Goal: Information Seeking & Learning: Learn about a topic

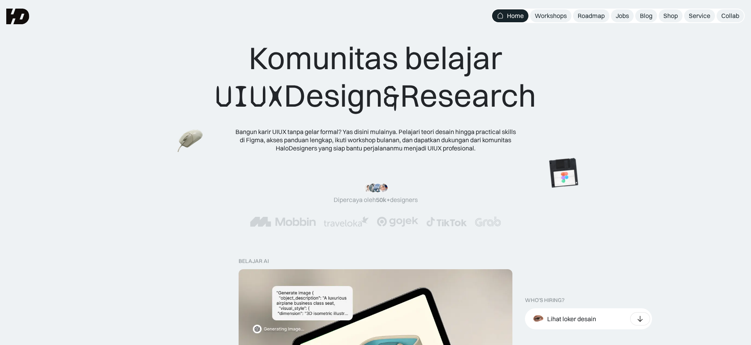
drag, startPoint x: 343, startPoint y: 106, endPoint x: 380, endPoint y: 135, distance: 47.1
click at [536, 95] on div "Komunitas belajar UIUX Design & Research" at bounding box center [375, 77] width 321 height 76
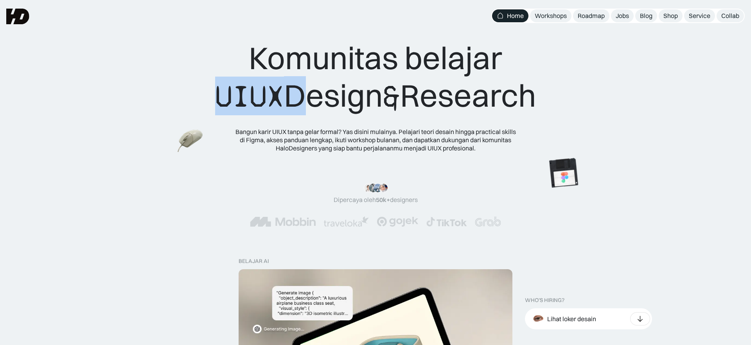
drag, startPoint x: 286, startPoint y: 99, endPoint x: 189, endPoint y: 92, distance: 97.2
click at [187, 93] on div "Komunitas belajar UIUX Design & Research Bangun karir UIUX tanpa gelar formal? …" at bounding box center [375, 95] width 688 height 113
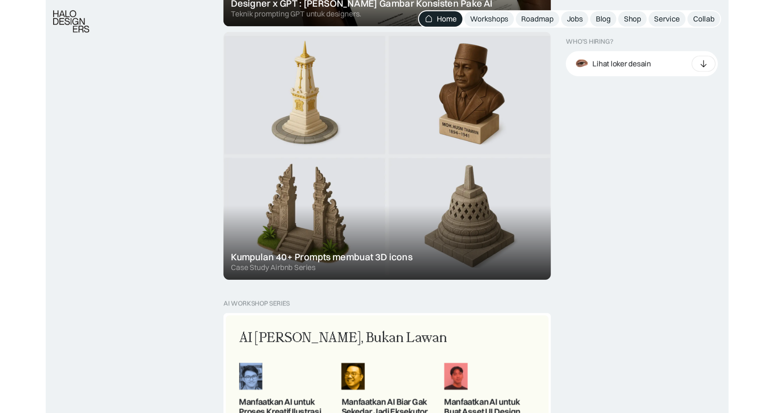
scroll to position [457, 0]
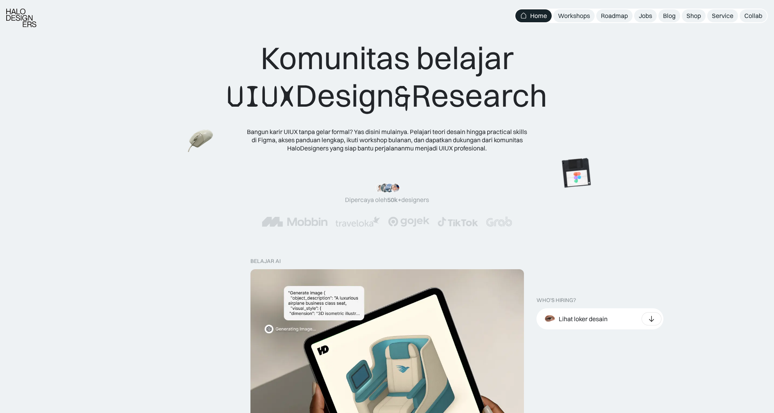
scroll to position [52, 0]
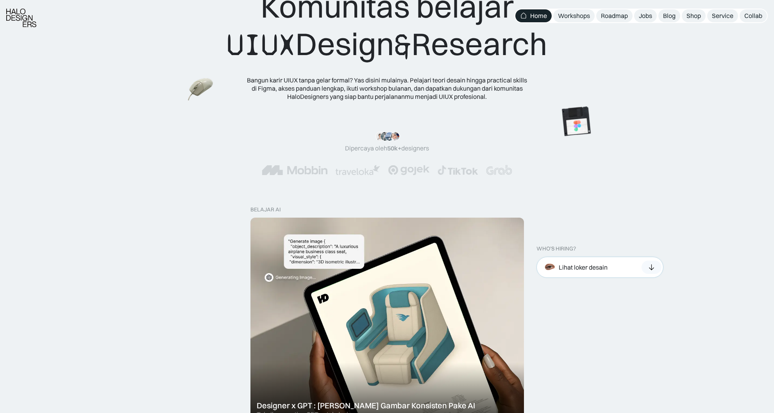
click at [653, 269] on icon at bounding box center [652, 267] width 8 height 8
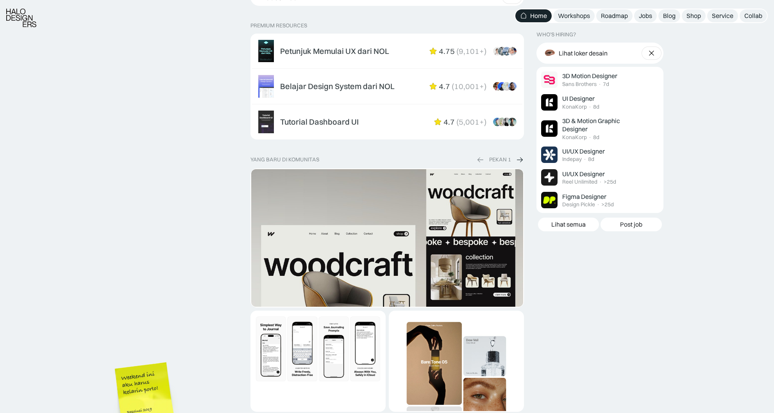
scroll to position [1253, 0]
click at [391, 272] on img "1 of 2" at bounding box center [387, 318] width 272 height 299
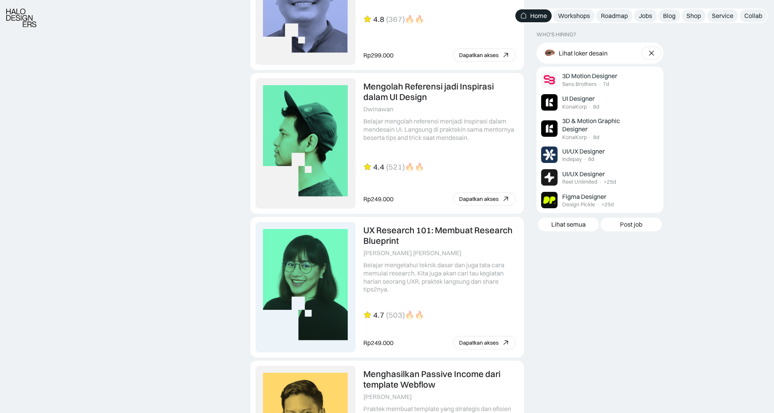
scroll to position [1776, 0]
